Goal: Task Accomplishment & Management: Use online tool/utility

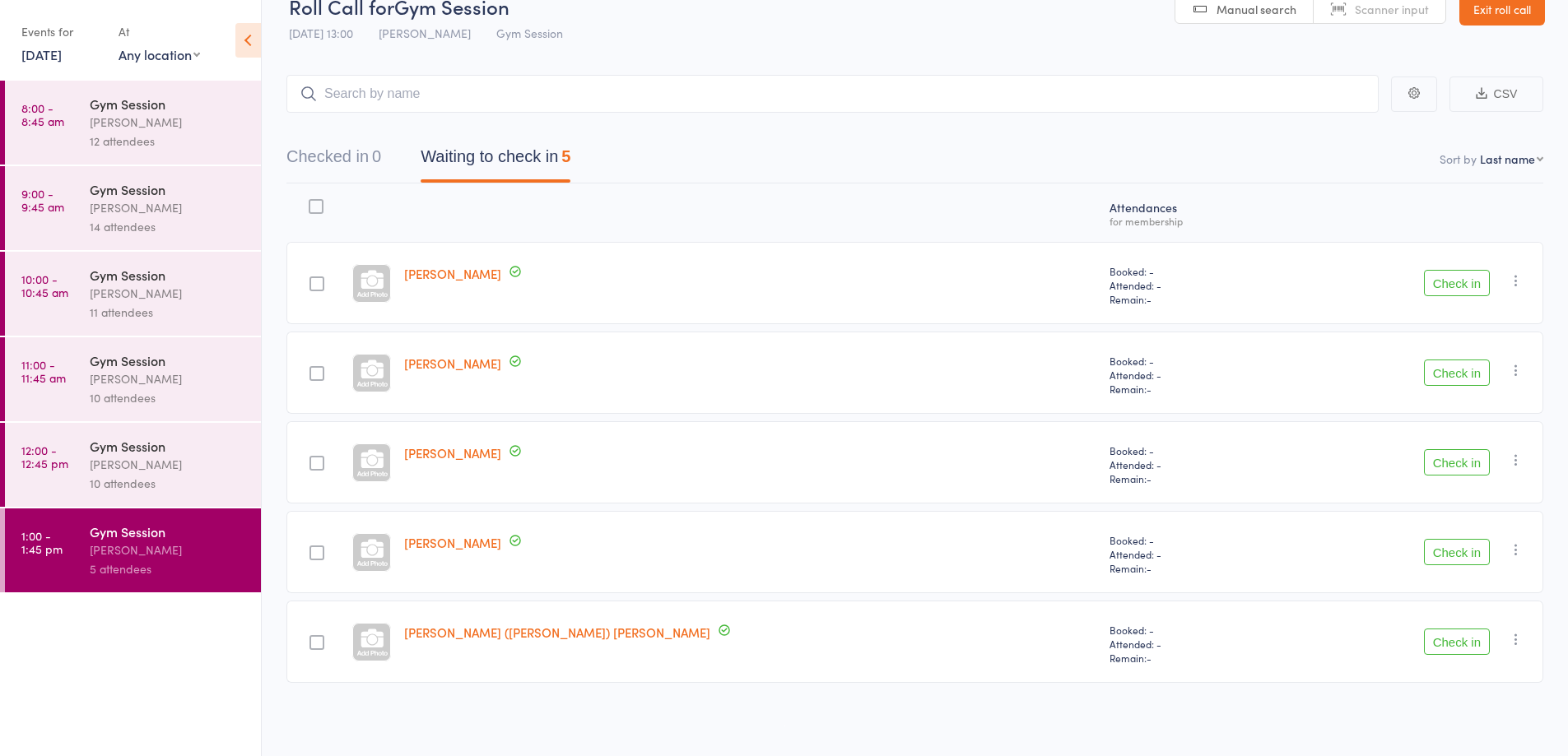
scroll to position [1, 0]
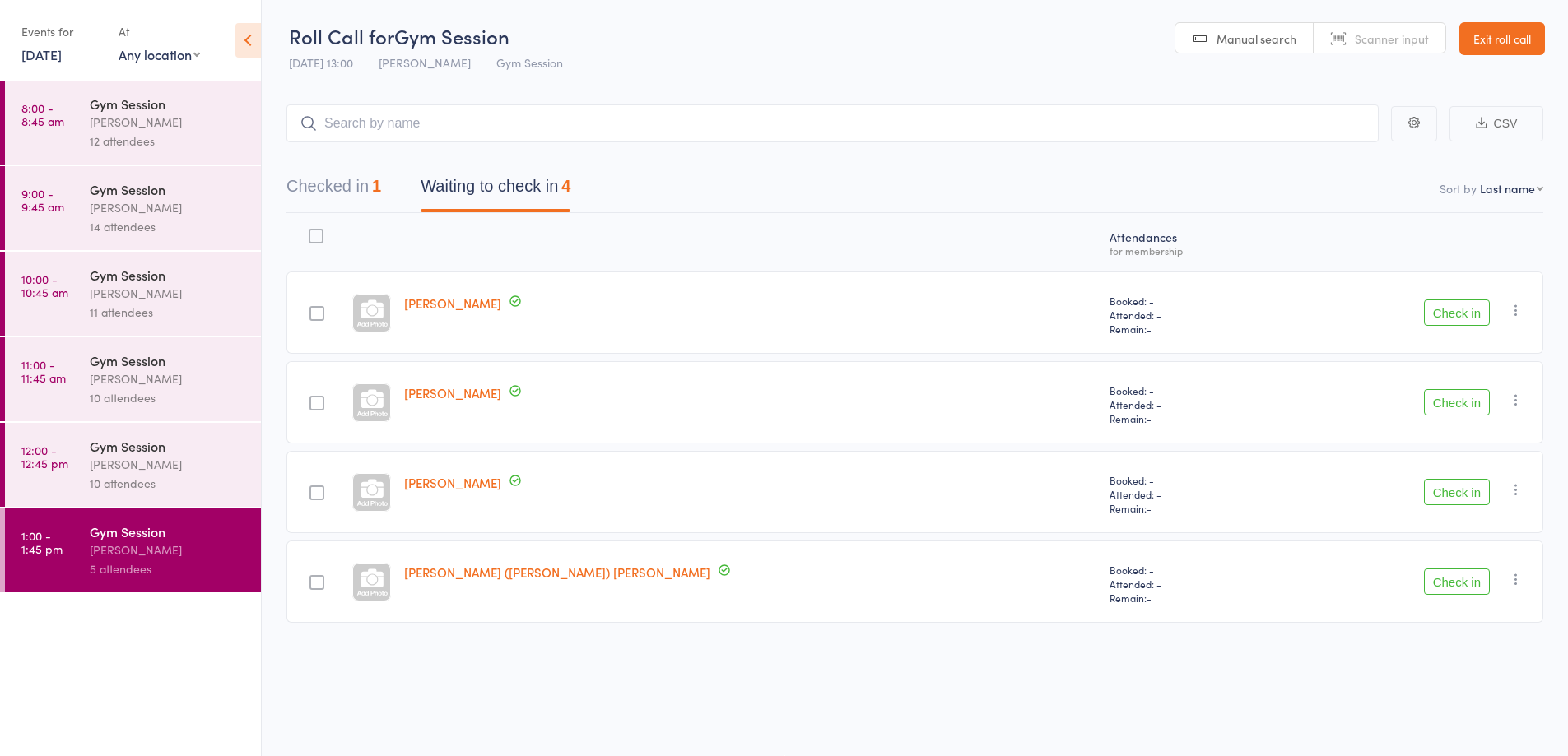
click at [1513, 37] on link "Exit roll call" at bounding box center [1502, 39] width 85 height 33
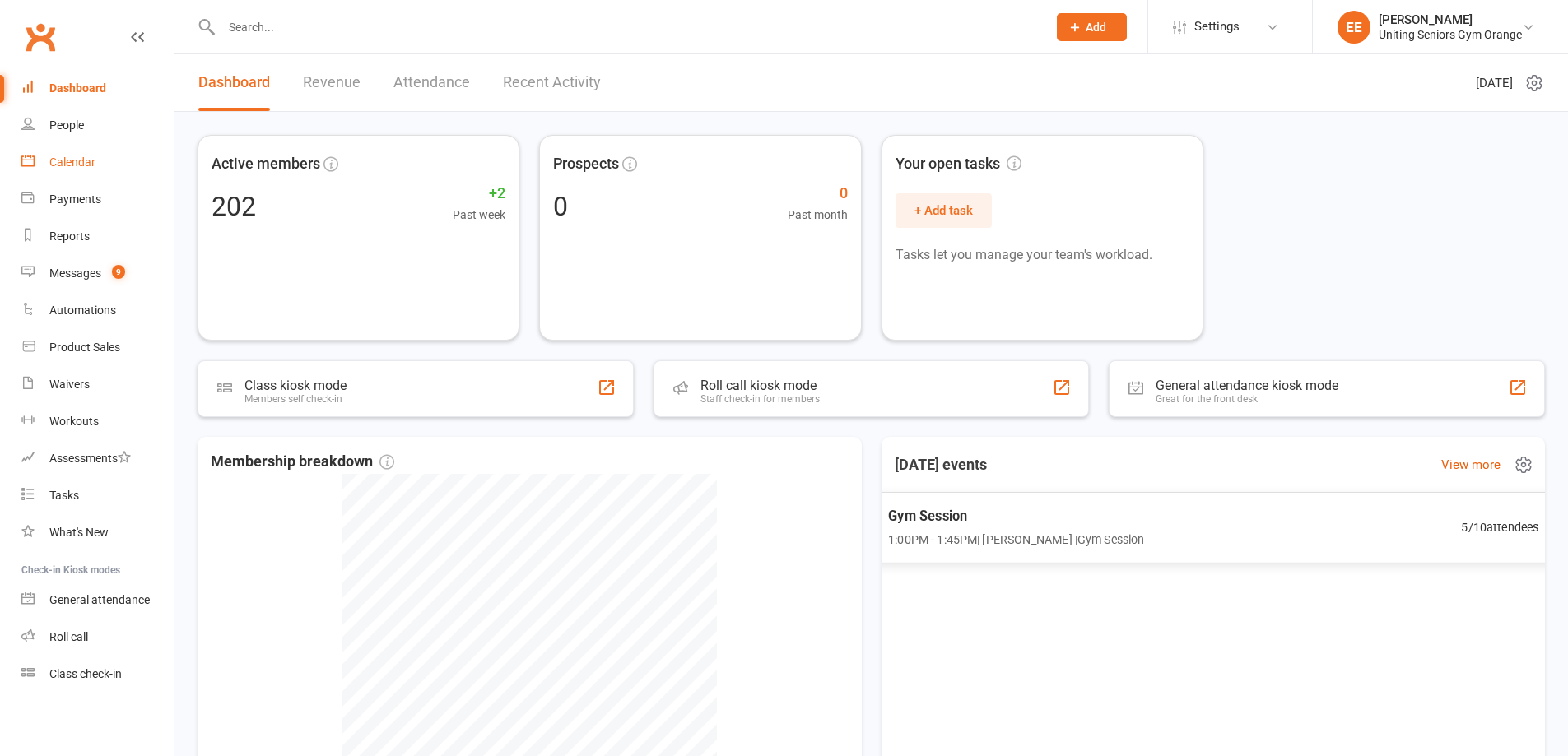
click at [81, 153] on link "Calendar" at bounding box center [97, 163] width 152 height 37
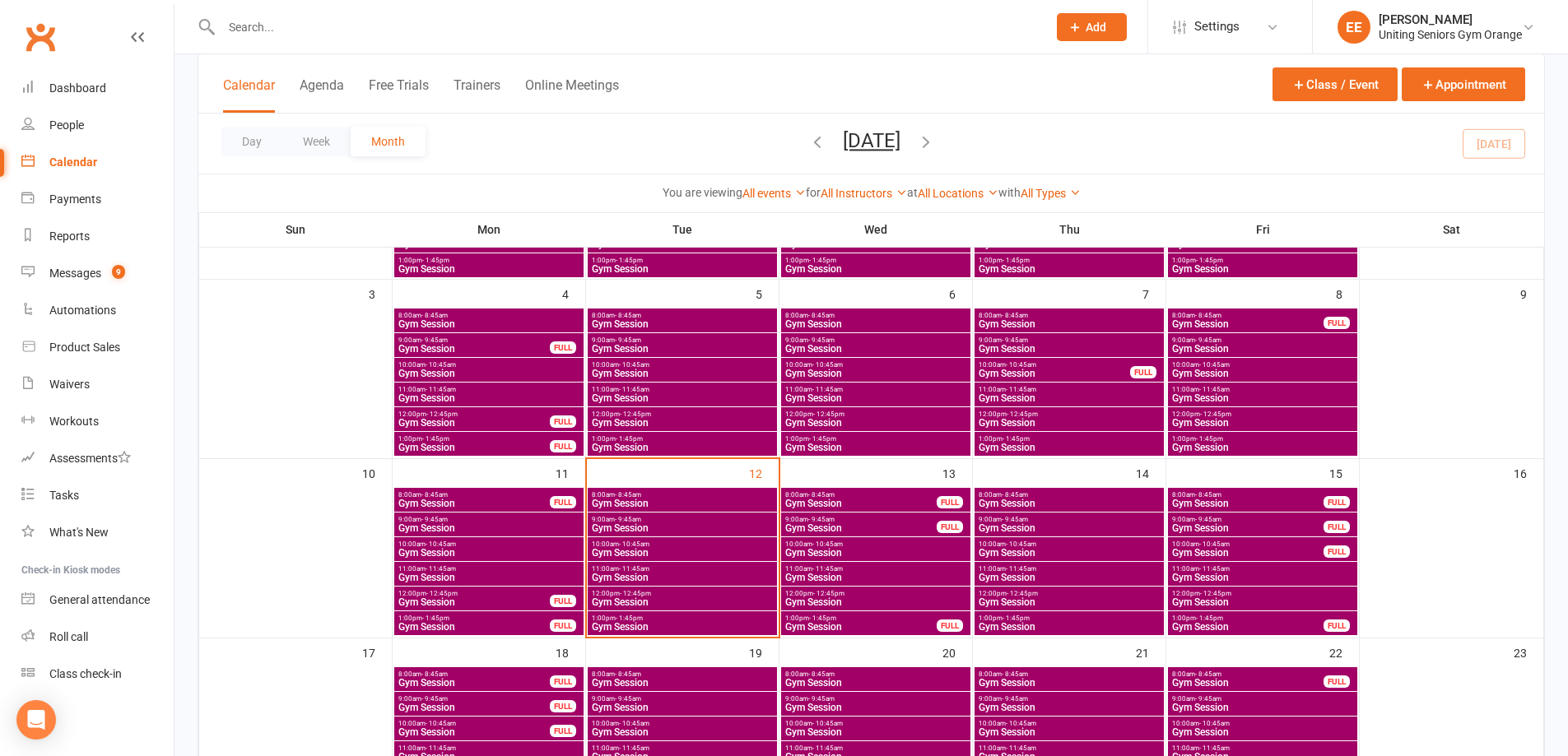
scroll to position [244, 0]
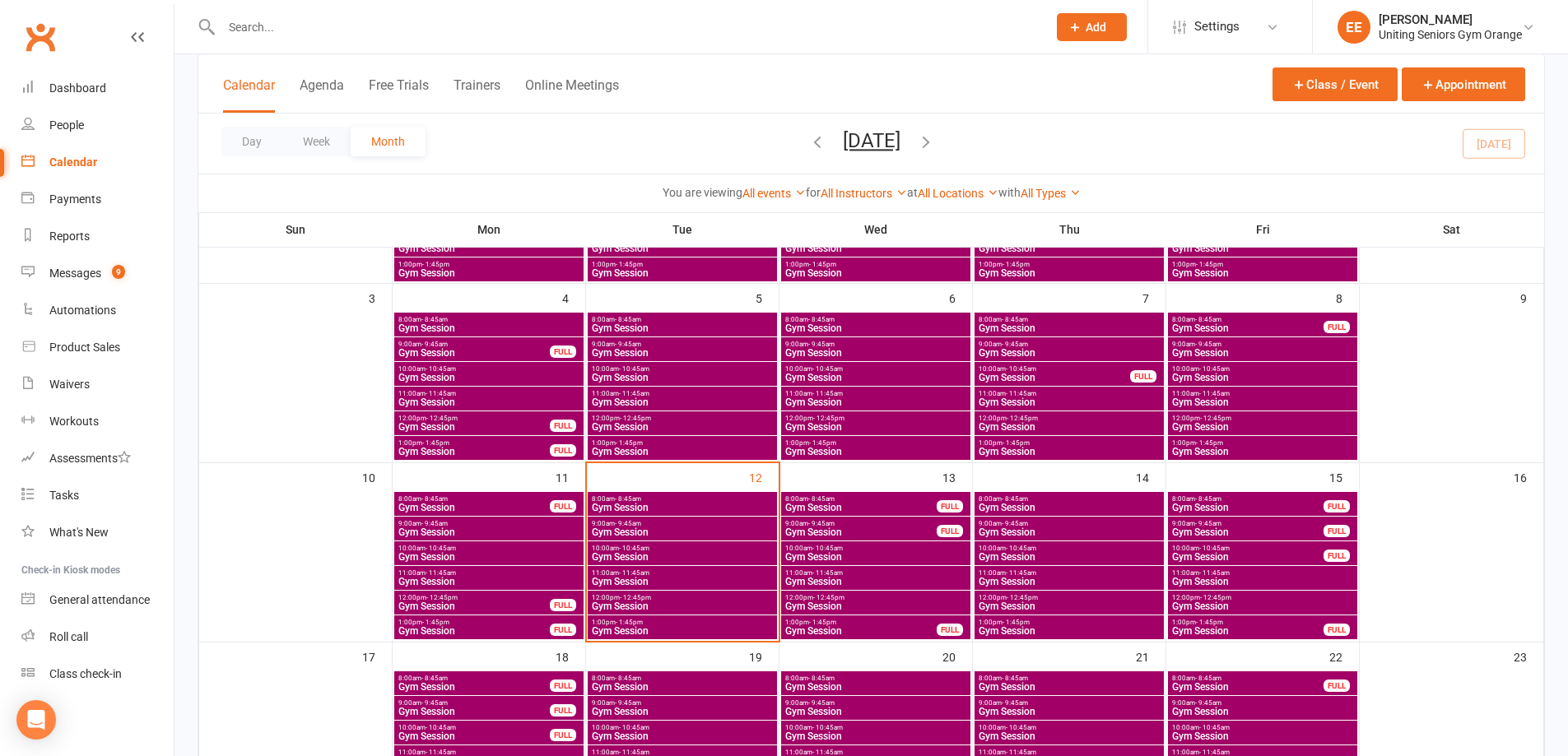
click at [44, 51] on link "Clubworx" at bounding box center [40, 37] width 41 height 41
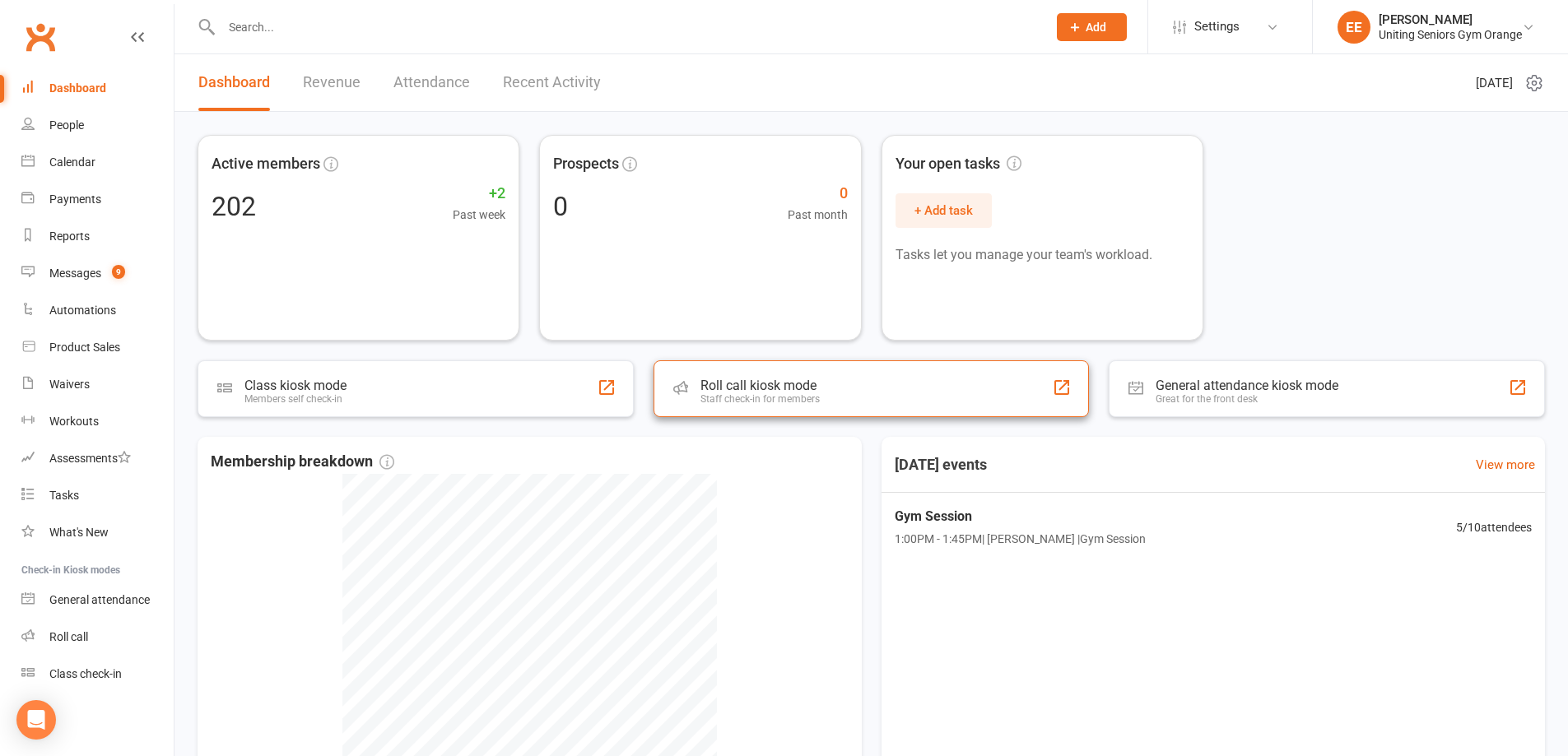
click at [787, 385] on div "Roll call kiosk mode" at bounding box center [760, 385] width 119 height 16
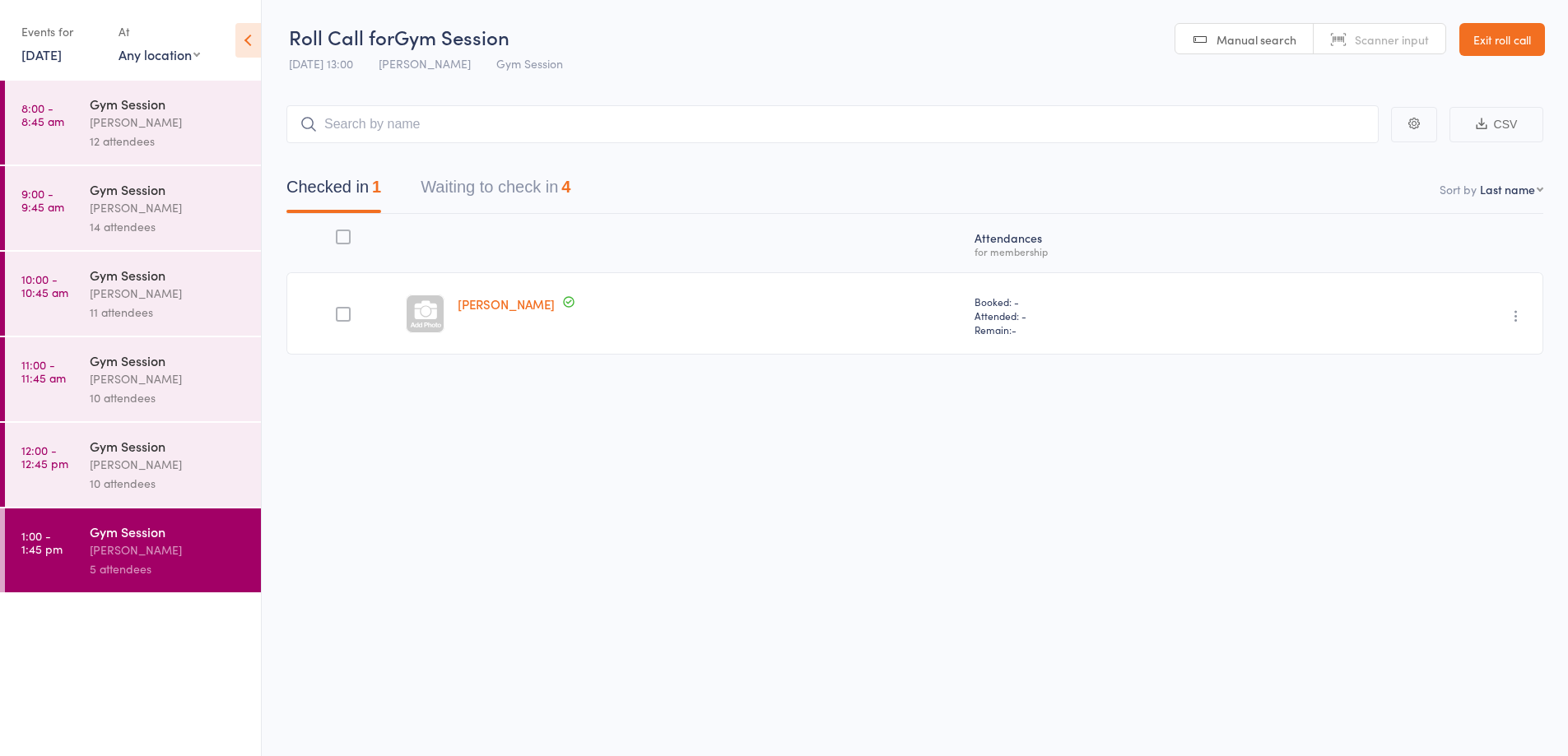
click at [528, 190] on button "Waiting to check in 4" at bounding box center [495, 191] width 150 height 43
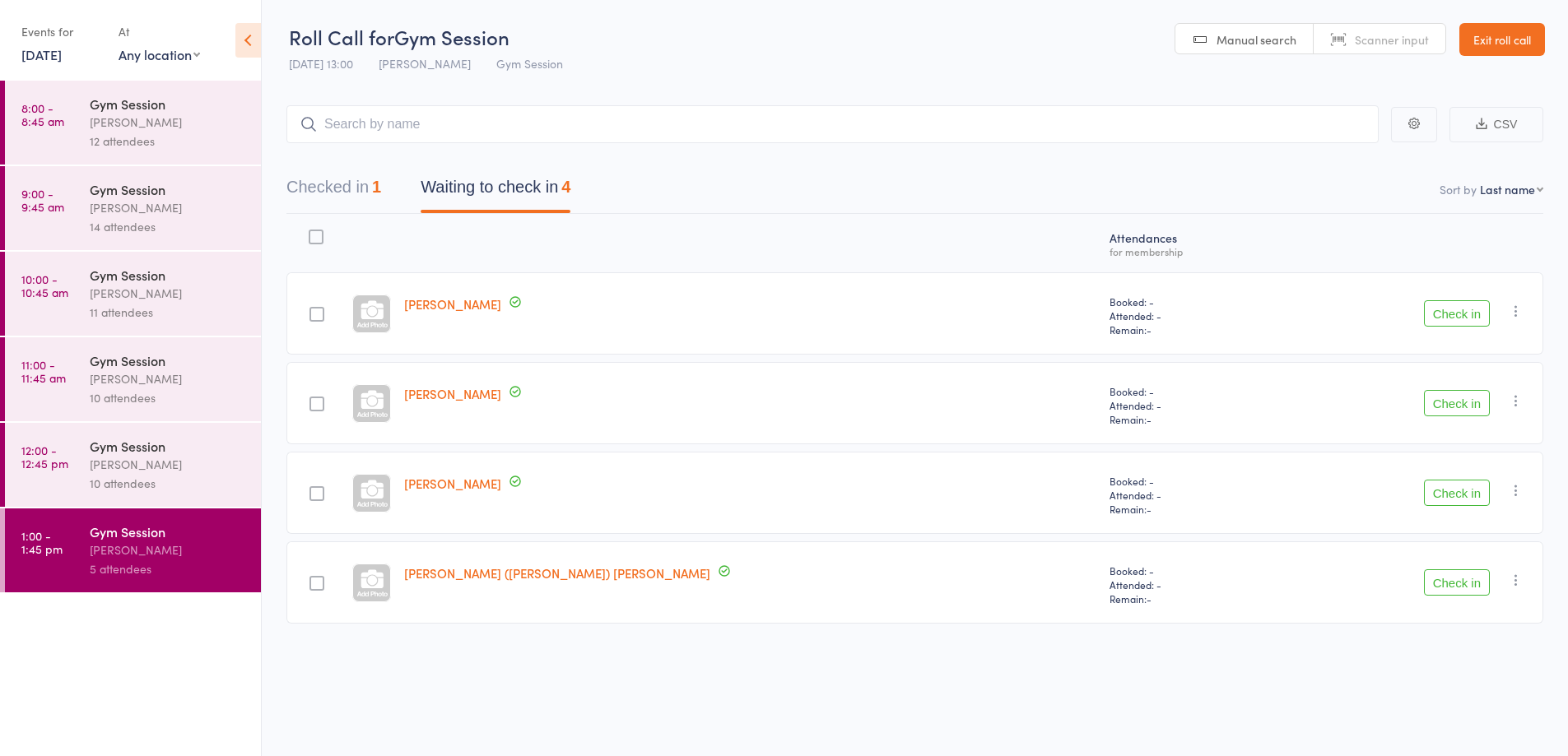
click at [1450, 318] on button "Check in" at bounding box center [1457, 313] width 66 height 26
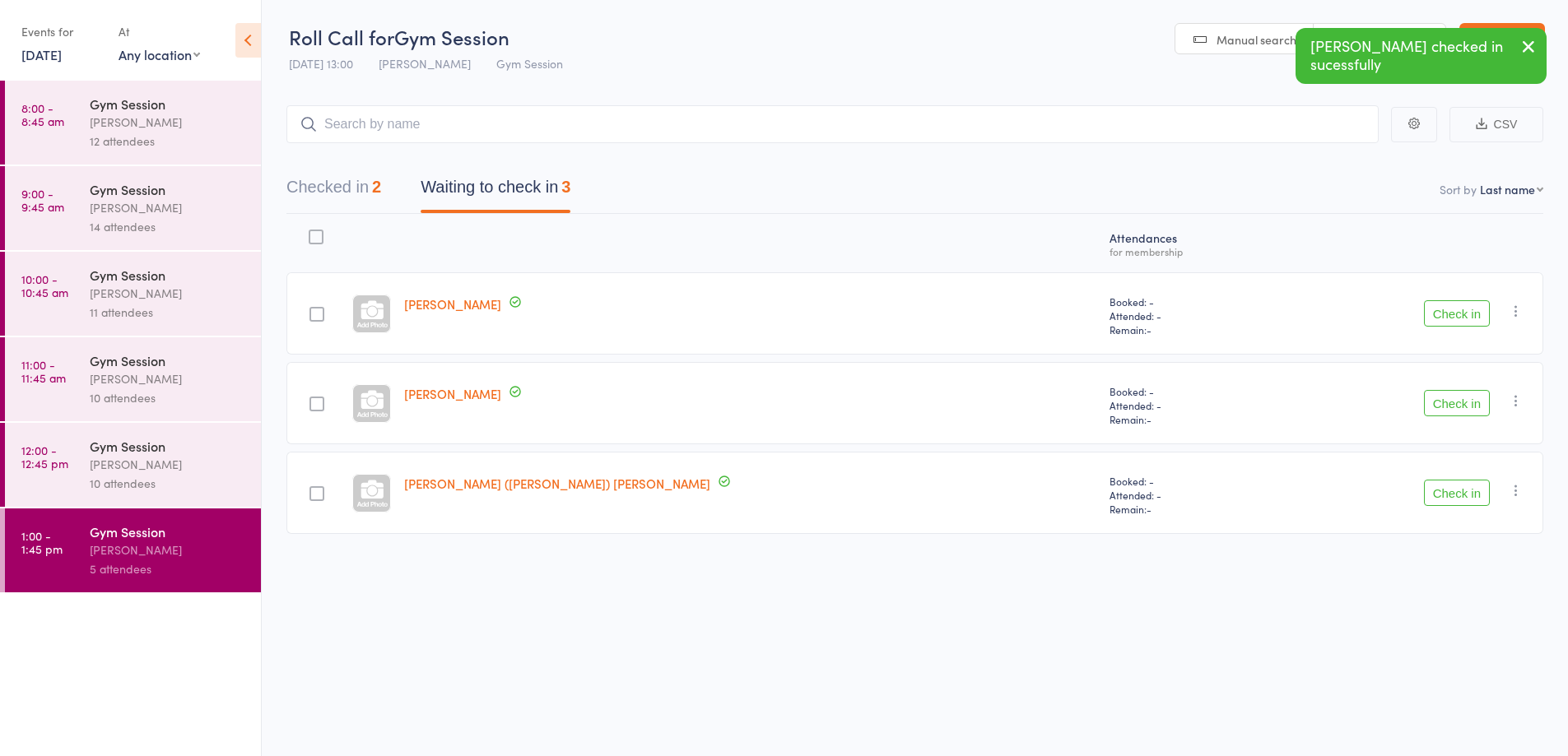
click at [1452, 403] on button "Check in" at bounding box center [1457, 403] width 66 height 26
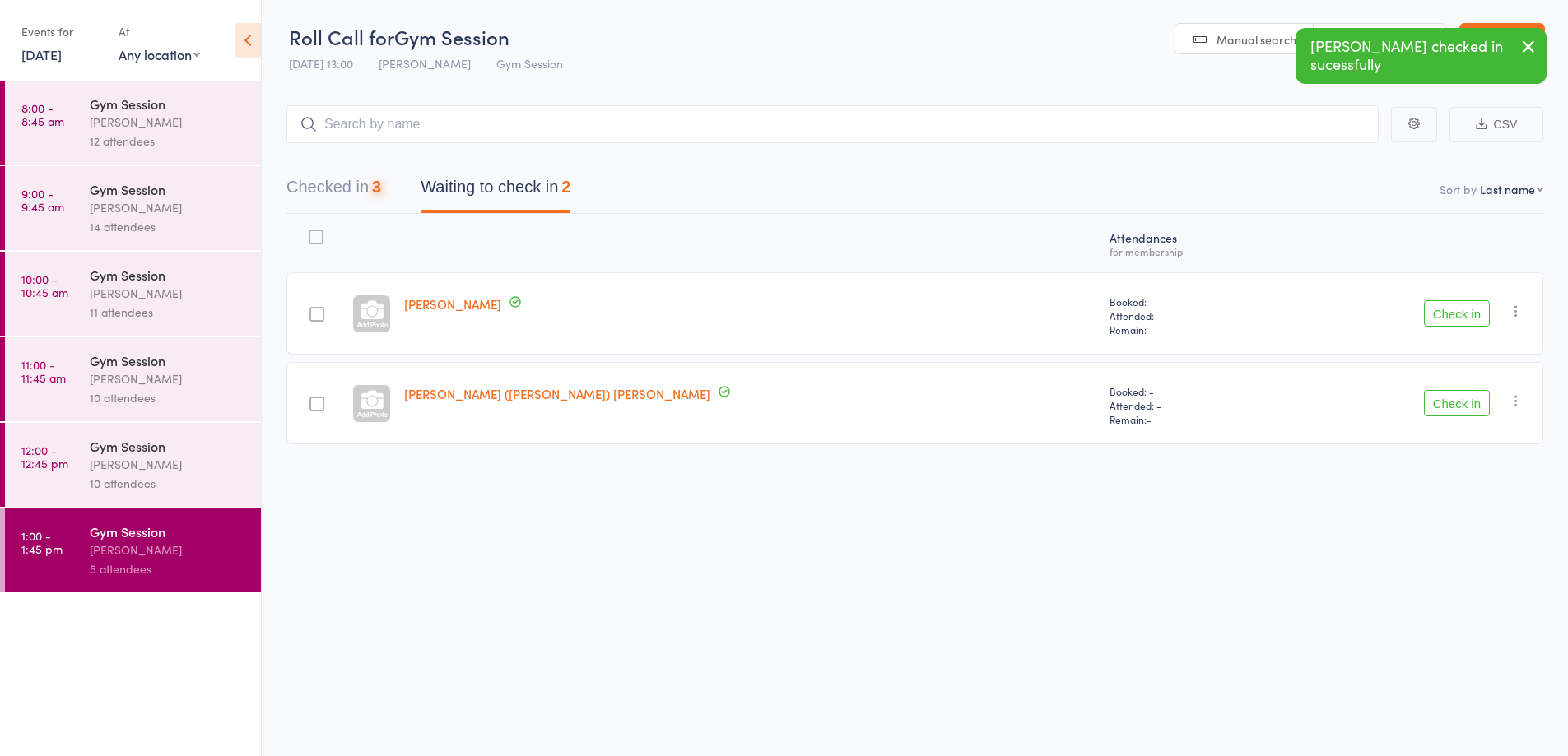
click at [1454, 406] on button "Check in" at bounding box center [1457, 403] width 66 height 26
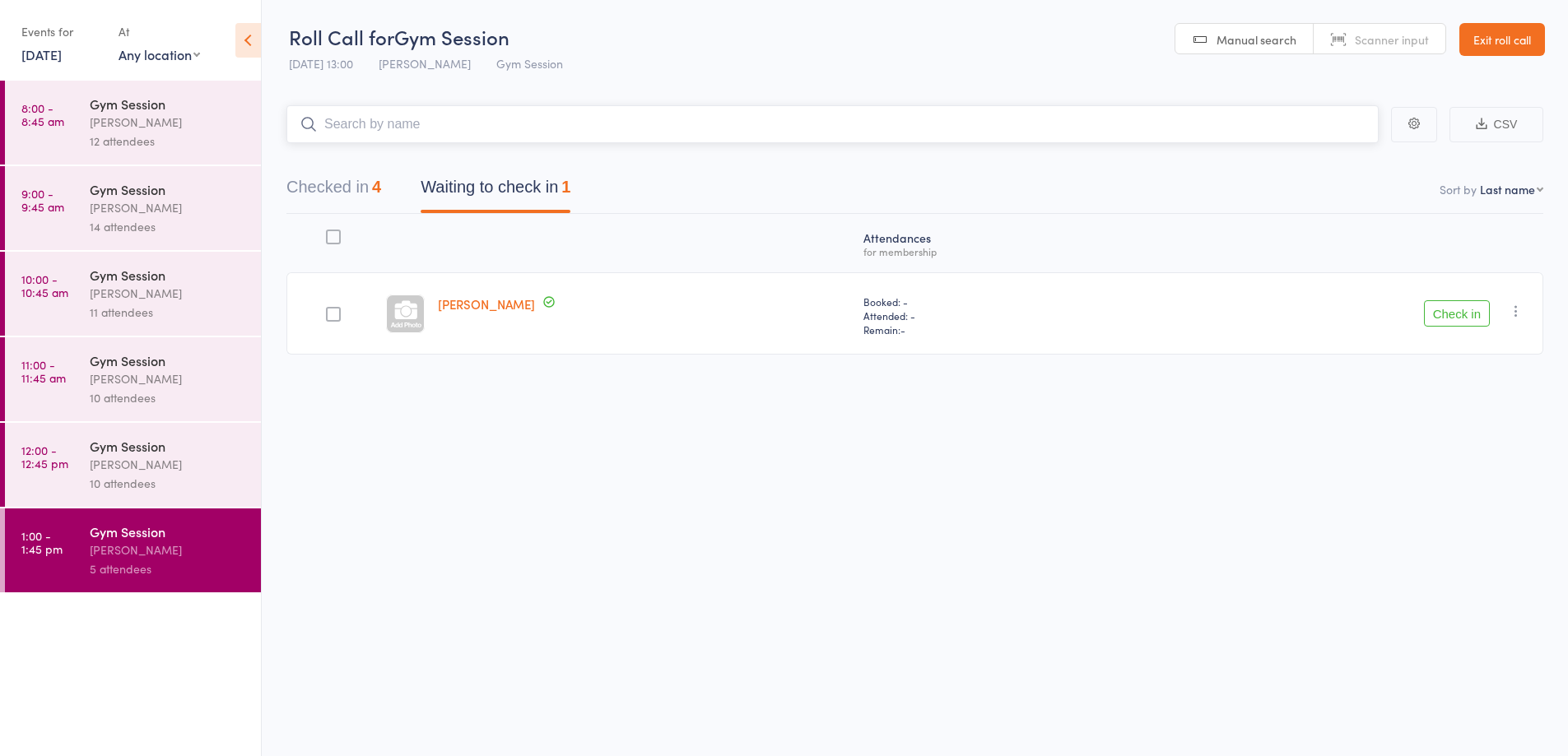
click at [505, 127] on input "search" at bounding box center [832, 124] width 1092 height 38
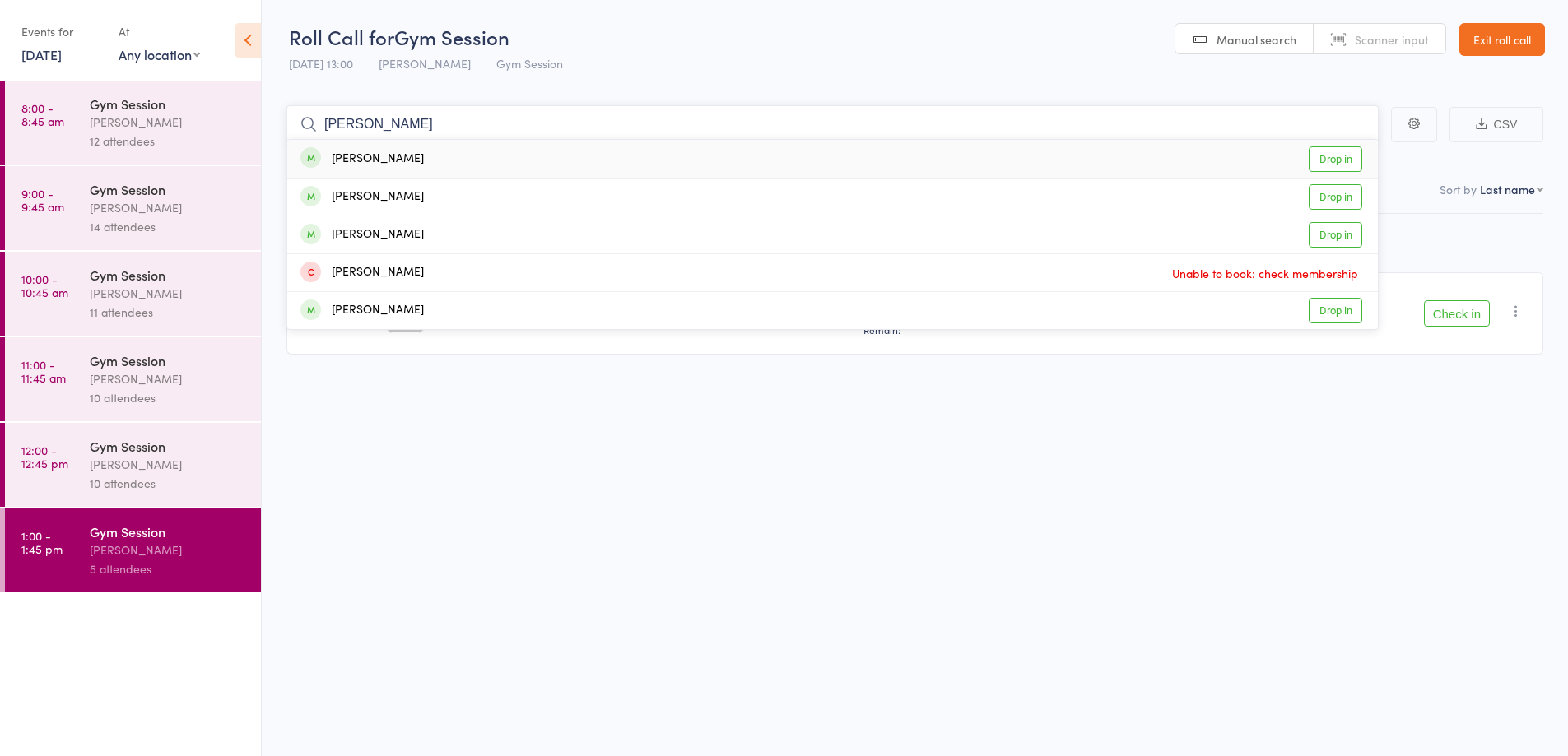
type input "[PERSON_NAME]"
click at [1337, 233] on link "Drop in" at bounding box center [1335, 234] width 53 height 25
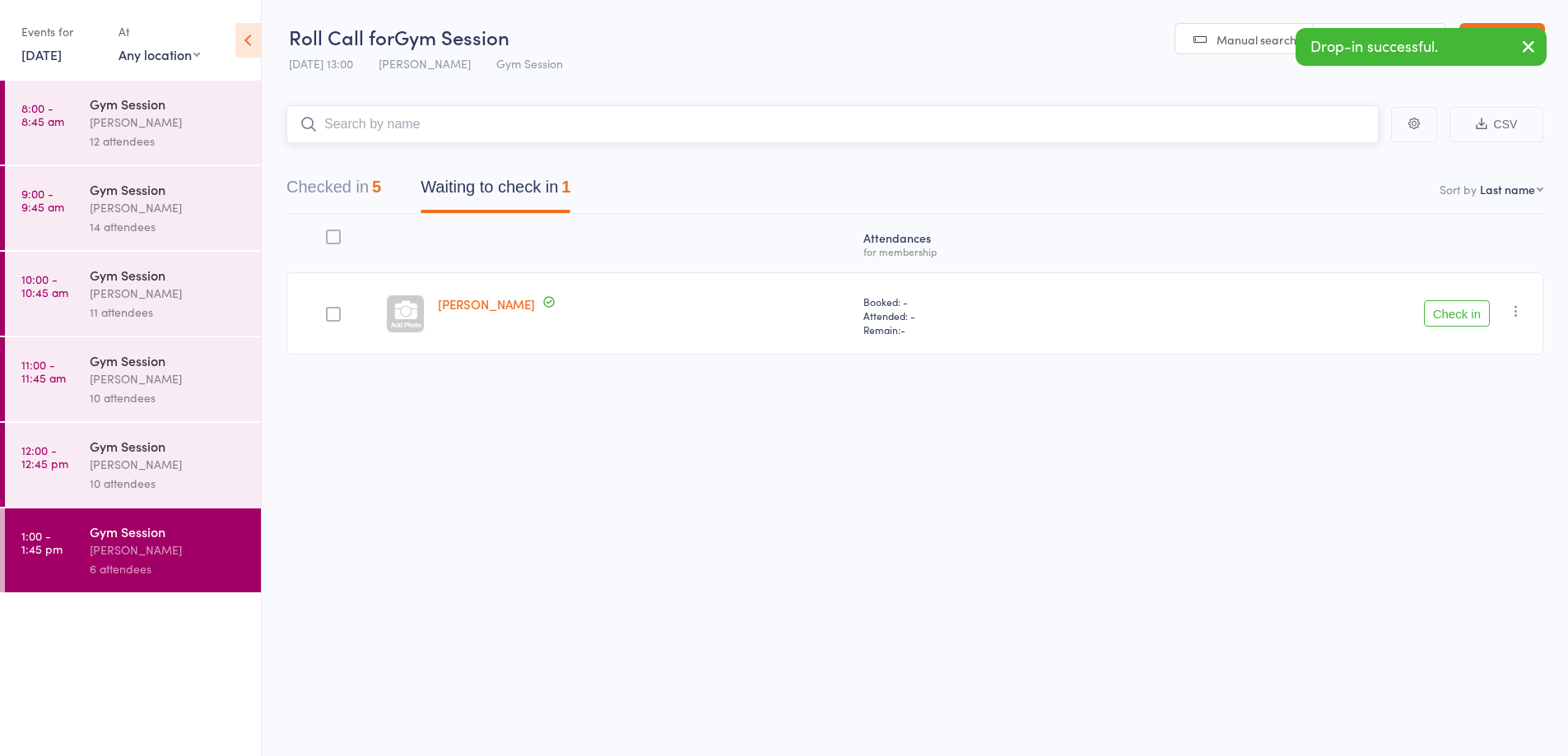
click at [357, 182] on button "Checked in 5" at bounding box center [333, 191] width 95 height 43
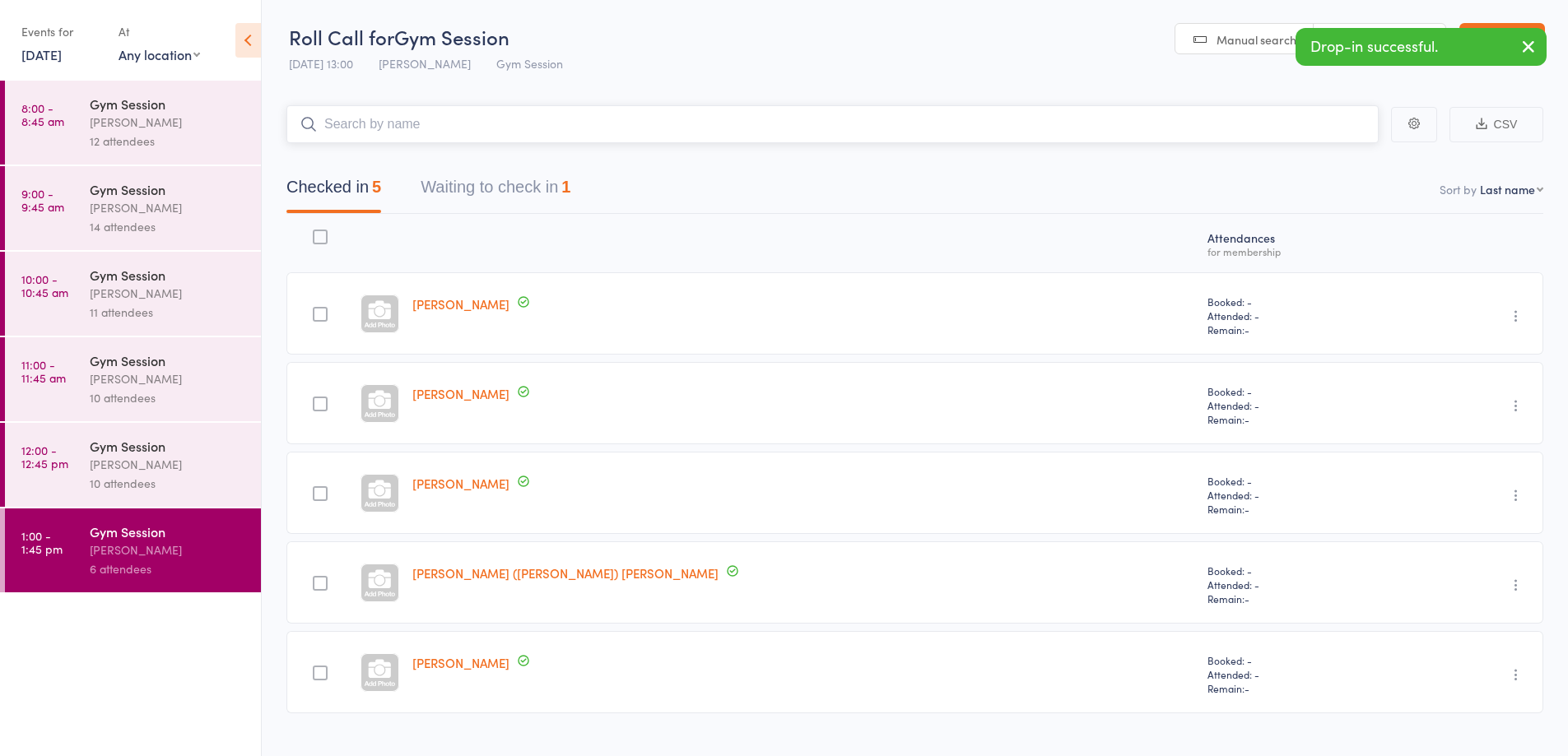
click at [484, 204] on button "Waiting to check in 1" at bounding box center [495, 191] width 150 height 43
